Goal: Information Seeking & Learning: Learn about a topic

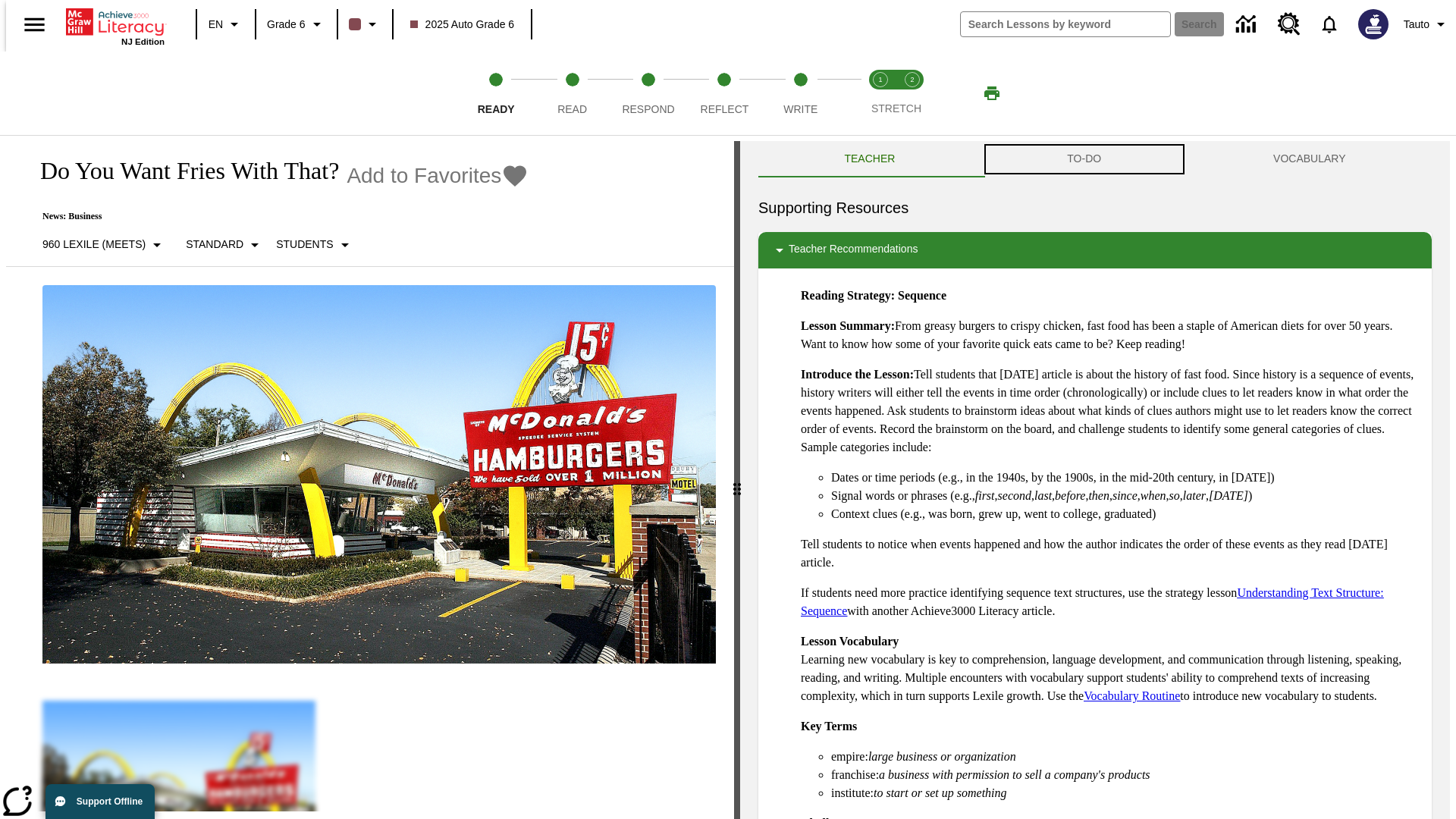
click at [1085, 159] on button "TO-DO" at bounding box center [1085, 159] width 207 height 36
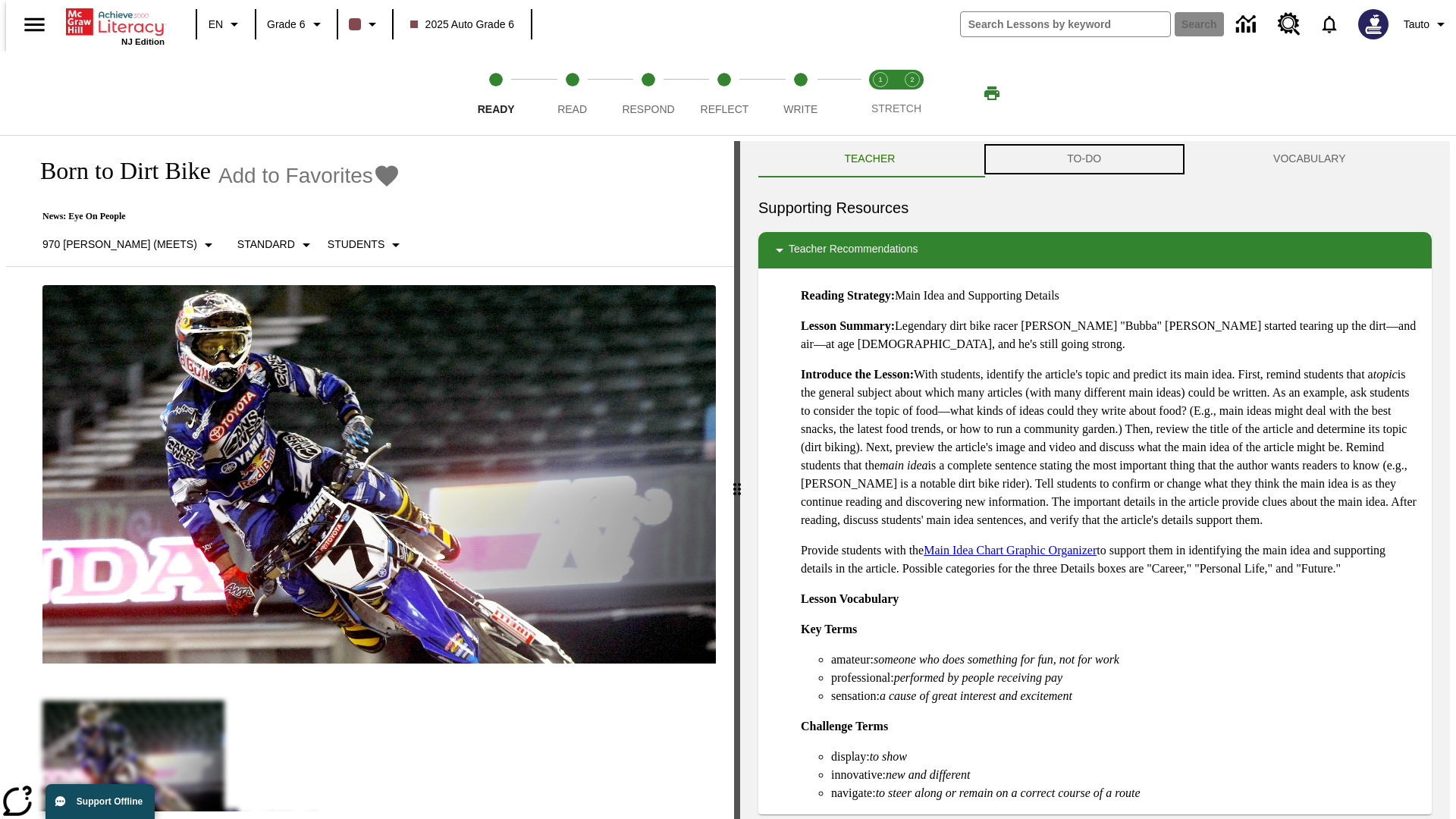
click at [1085, 159] on button "TO-DO" at bounding box center [1085, 159] width 207 height 36
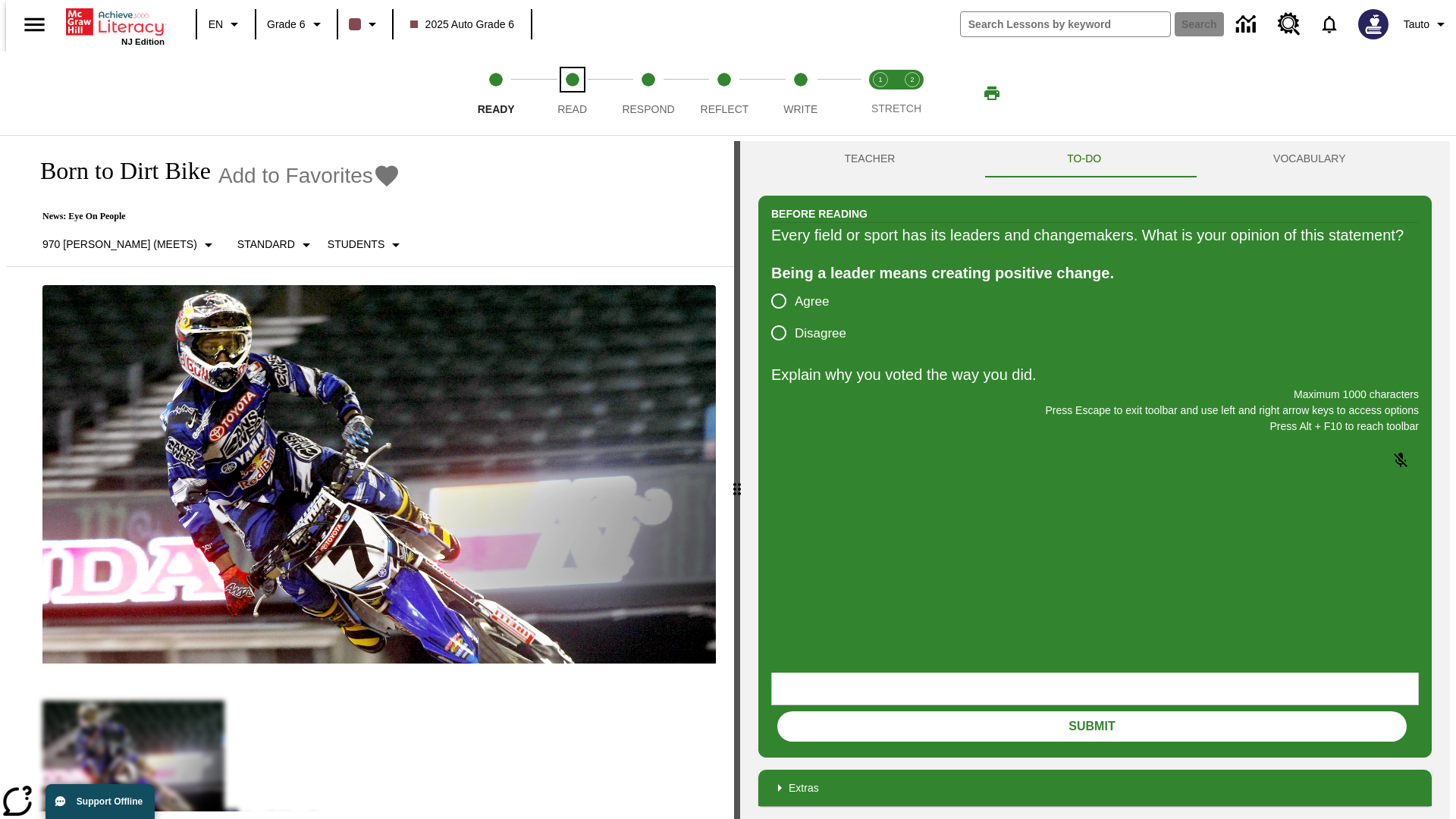
click at [572, 93] on span "Read" at bounding box center [572, 103] width 30 height 27
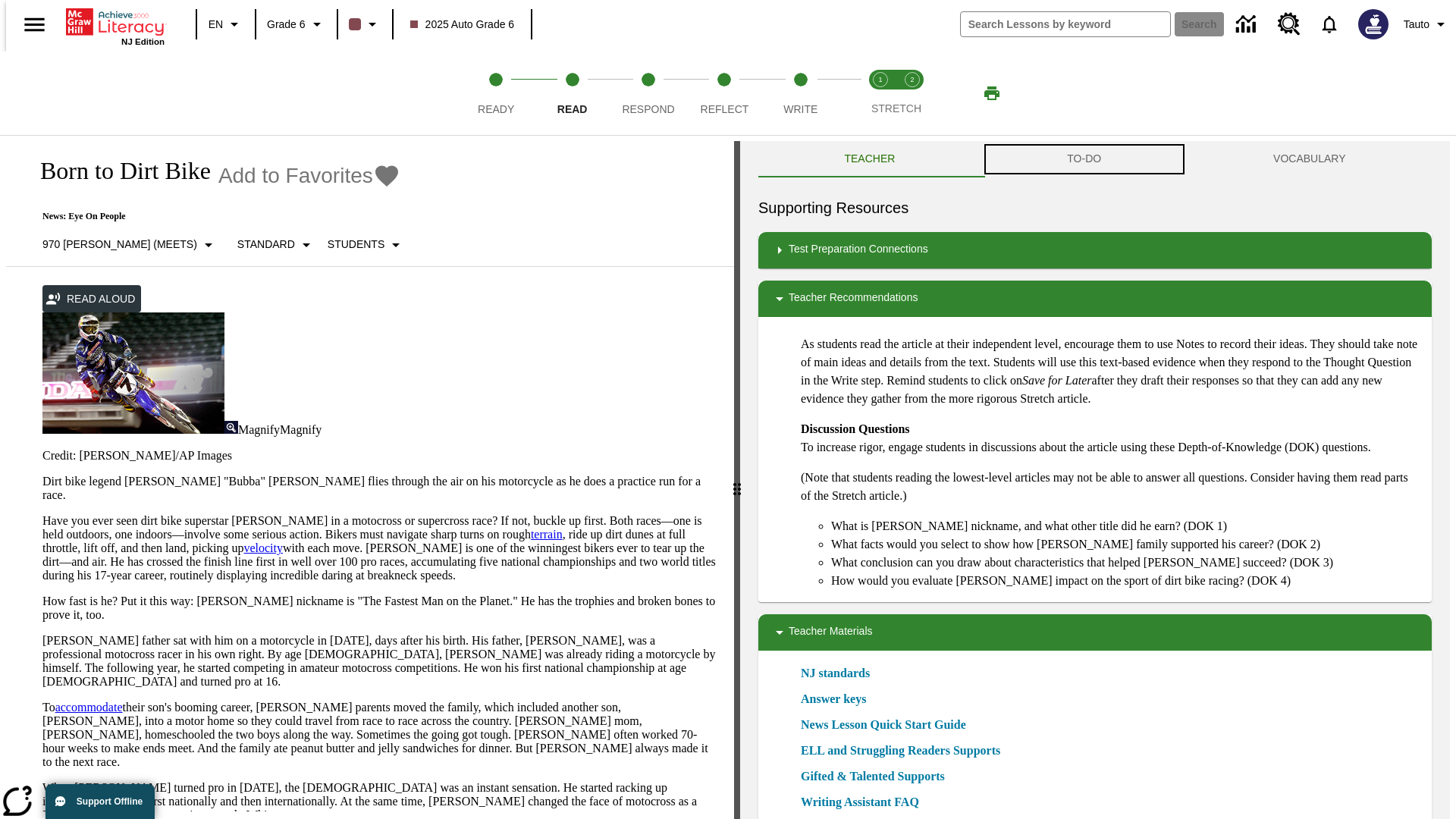
scroll to position [1, 0]
click at [1085, 159] on button "TO-DO" at bounding box center [1085, 159] width 207 height 36
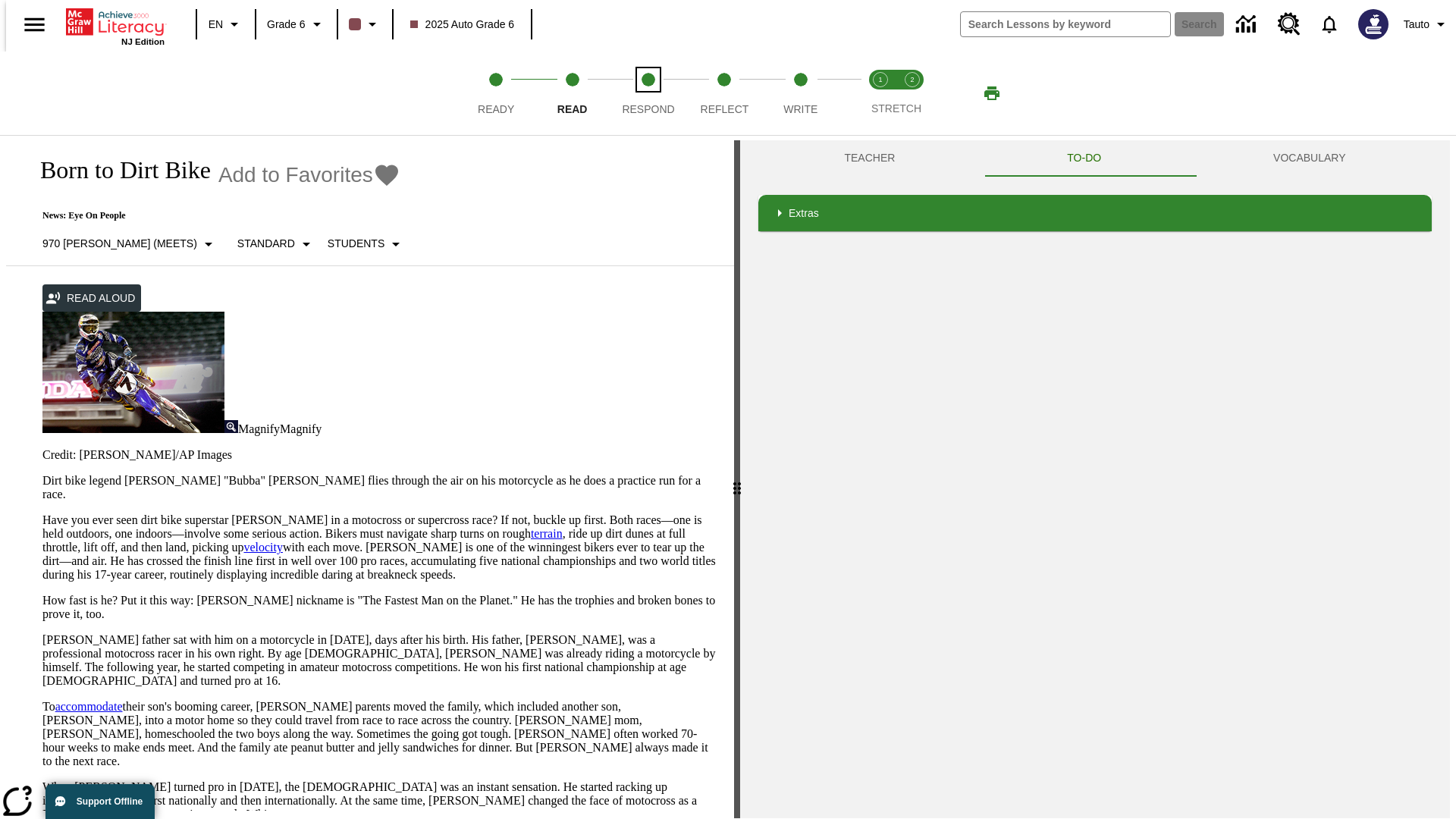
click at [649, 93] on span "Respond" at bounding box center [648, 103] width 53 height 27
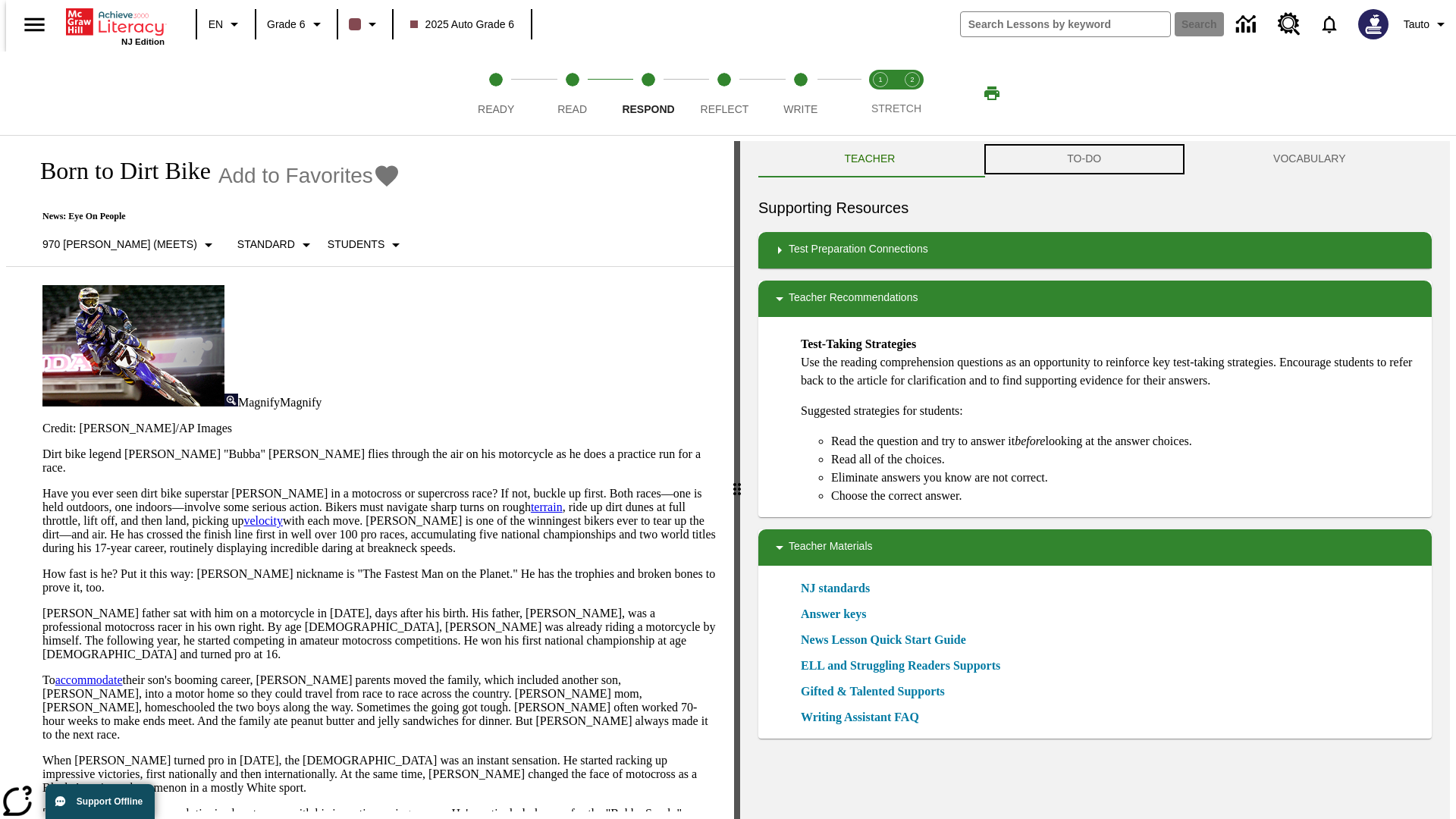
scroll to position [1, 0]
click at [1085, 159] on button "TO-DO" at bounding box center [1085, 159] width 207 height 36
